Goal: Navigation & Orientation: Find specific page/section

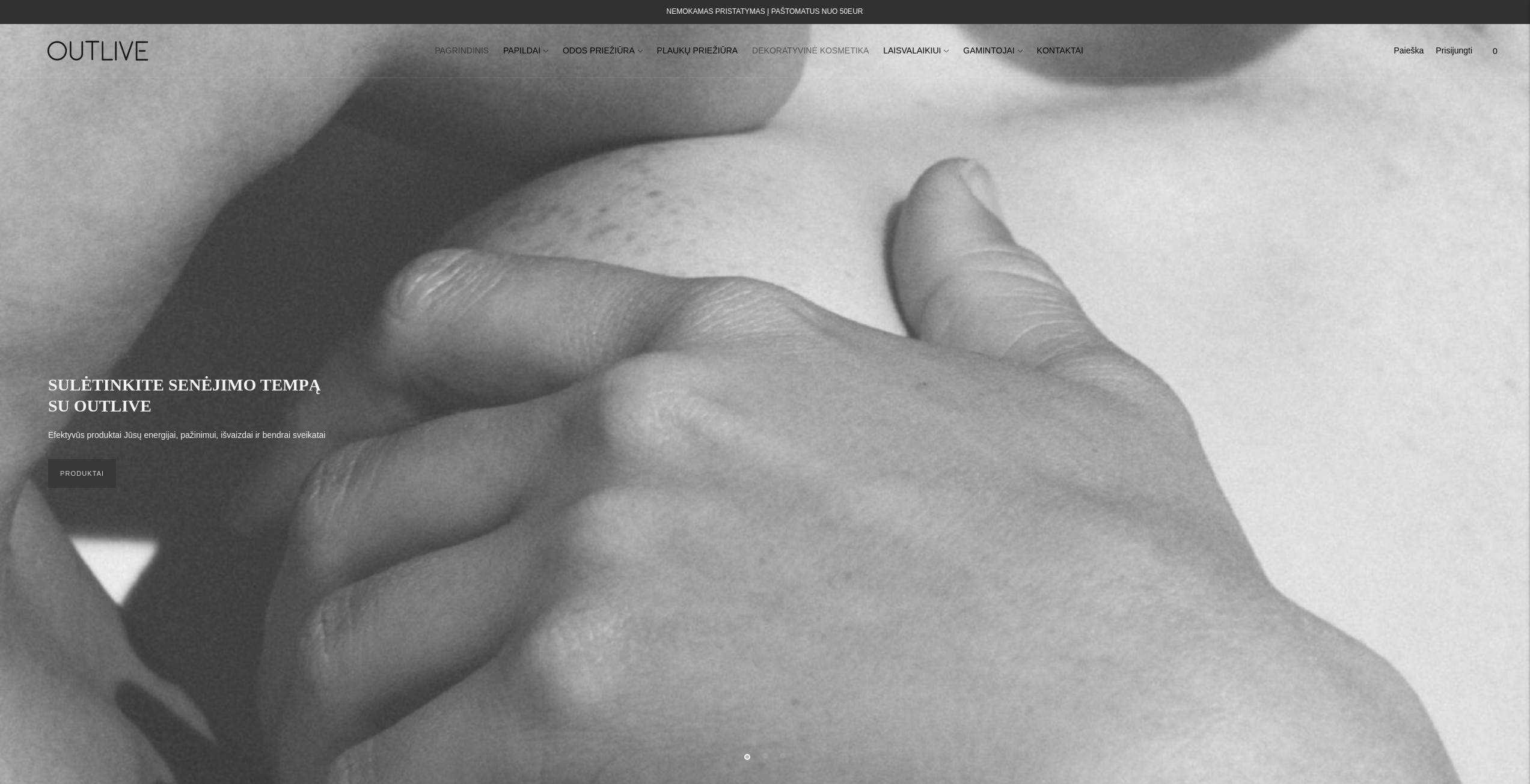
click at [810, 57] on link "DEKORATYVINĖ KOSMETIKA" at bounding box center [811, 51] width 117 height 27
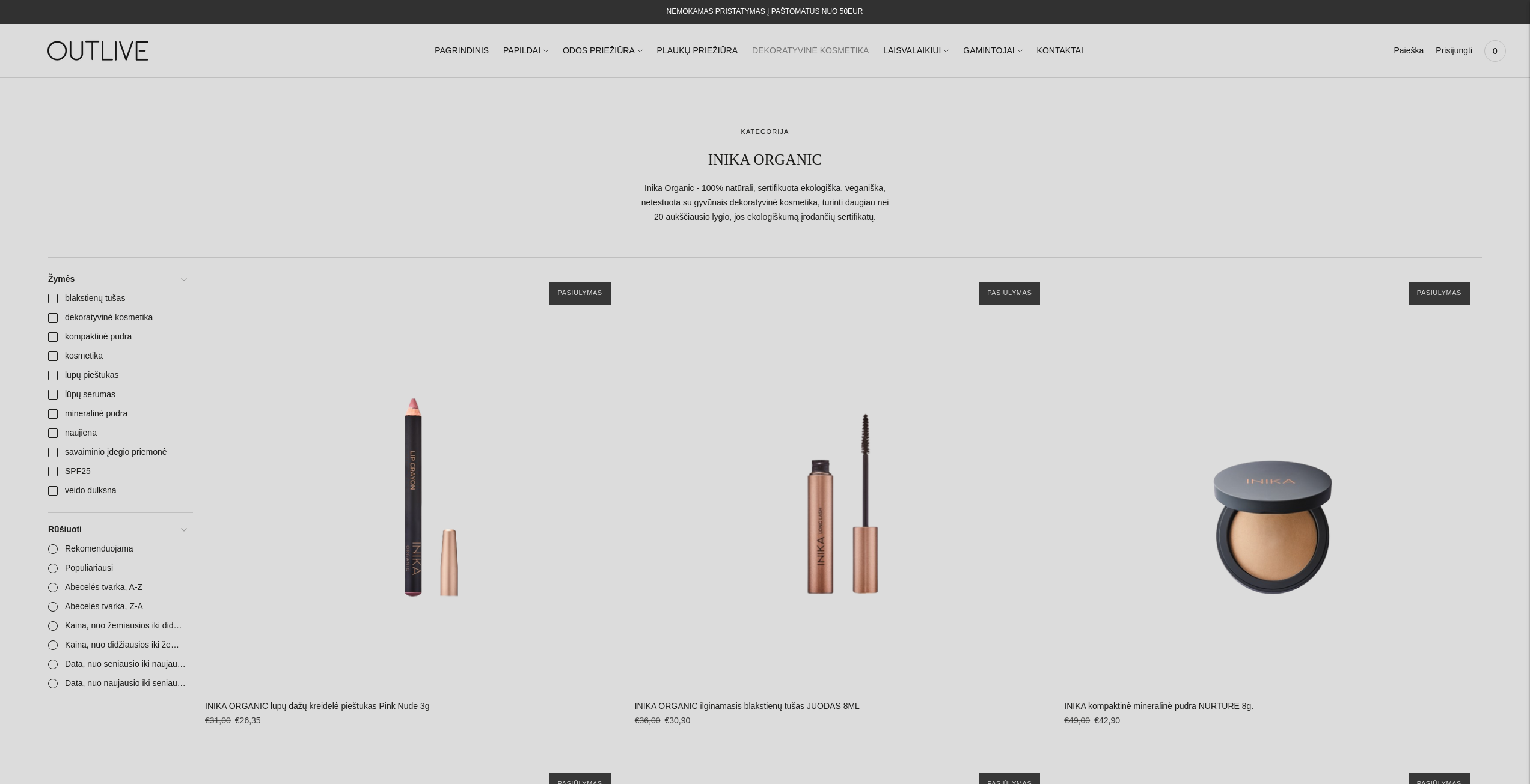
click at [627, 52] on link "ODOS PRIEŽIŪRA" at bounding box center [602, 51] width 80 height 27
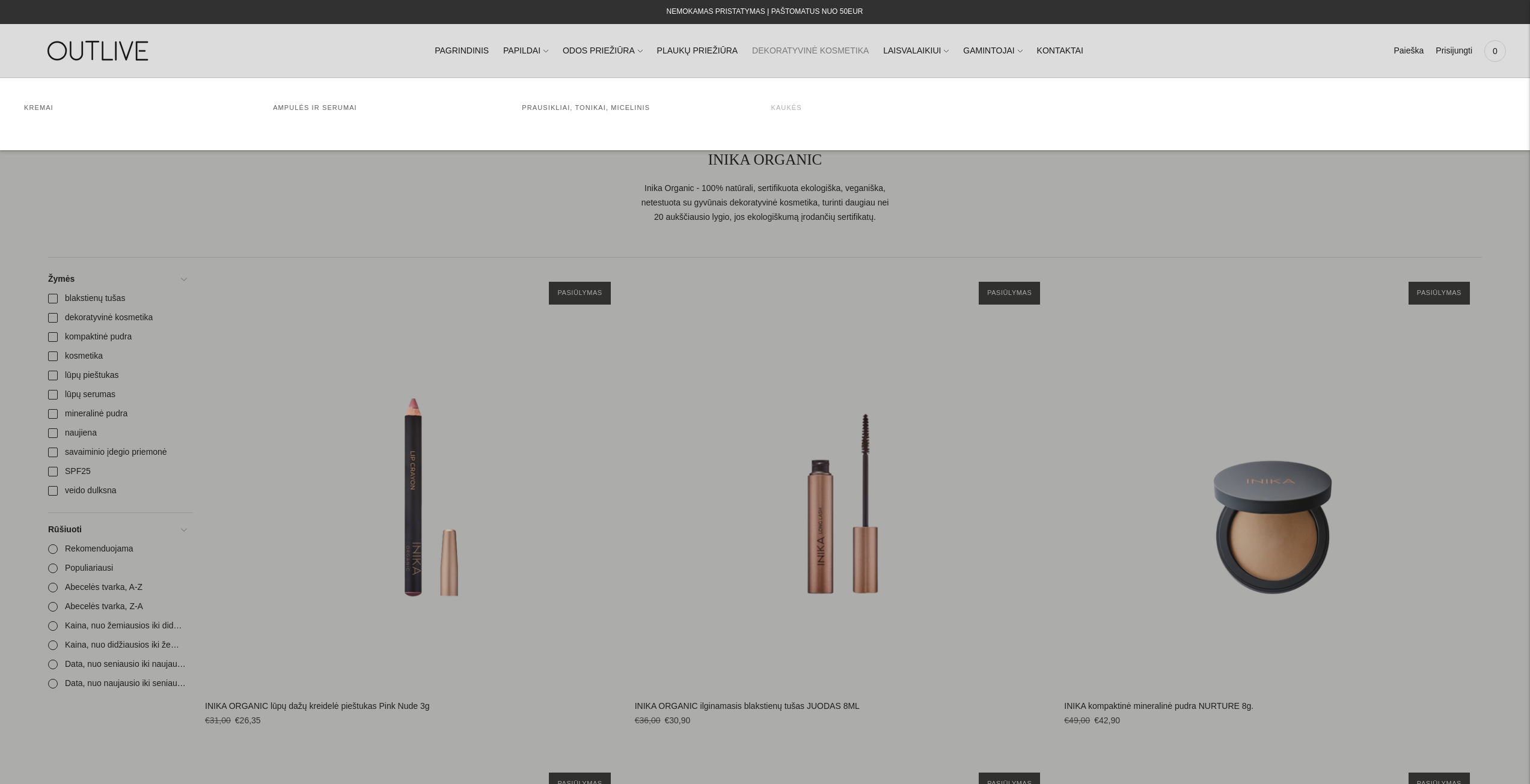
click at [789, 111] on link "Kaukės" at bounding box center [786, 107] width 31 height 8
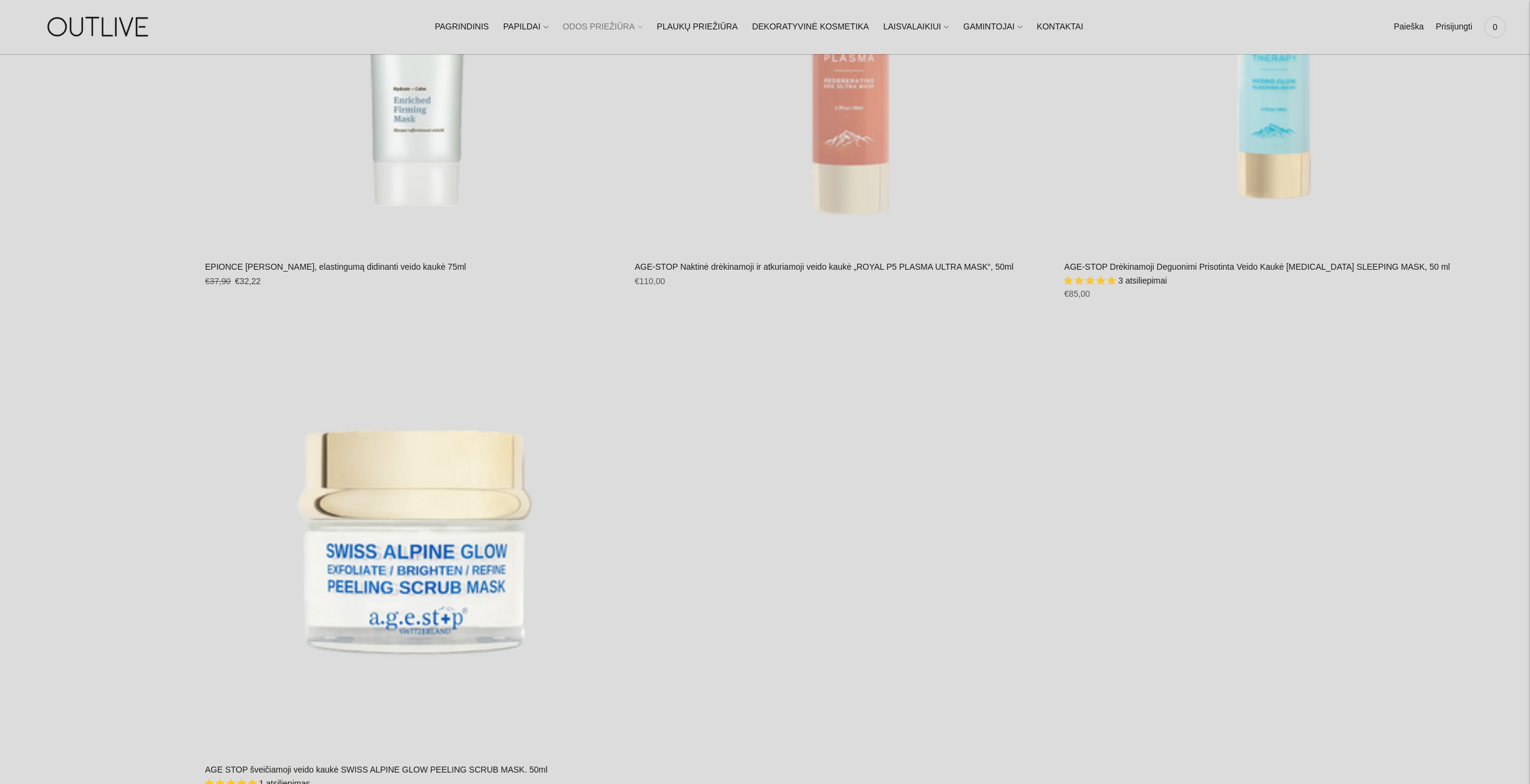
scroll to position [1984, 0]
